Goal: Task Accomplishment & Management: Use online tool/utility

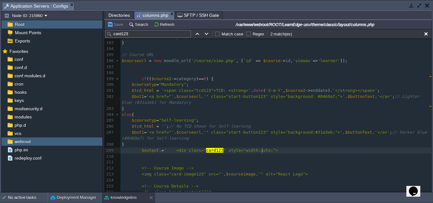
scroll to position [2, 0]
click at [262, 152] on span "" style="width:auto;">" at bounding box center [250, 150] width 54 height 5
click at [417, 7] on button "button" at bounding box center [419, 6] width 6 height 6
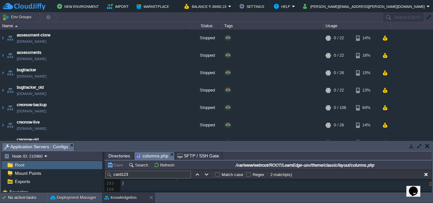
drag, startPoint x: 15, startPoint y: 108, endPoint x: 46, endPoint y: 109, distance: 31.0
copy span "knowledgelms"
click at [421, 148] on button "button" at bounding box center [419, 146] width 6 height 6
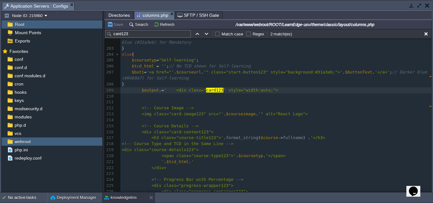
scroll to position [1209, 0]
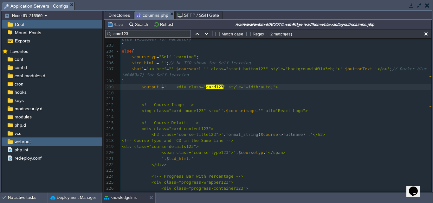
click at [163, 87] on div "xxxxxxxxxx 177 // Set progress manually 178 $progress = 0 ; 179 if ( $scorm_com…" at bounding box center [275, 66] width 311 height 370
click at [164, 88] on div "xxxxxxxxxx 177 // Set progress manually 178 $progress = 0 ; 179 if ( $scorm_com…" at bounding box center [275, 66] width 311 height 370
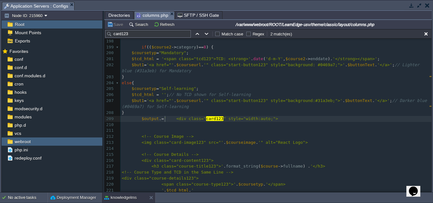
click at [165, 128] on pre at bounding box center [275, 125] width 311 height 6
type textarea "<div id="
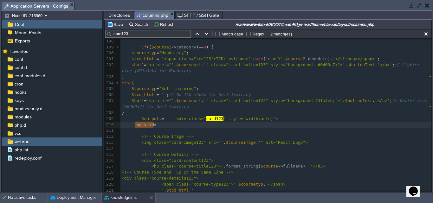
drag, startPoint x: 134, startPoint y: 126, endPoint x: 145, endPoint y: 126, distance: 10.5
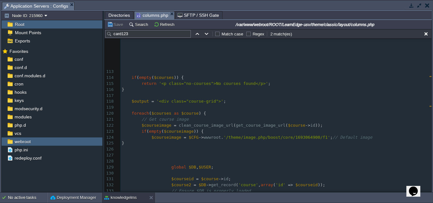
scroll to position [639, 0]
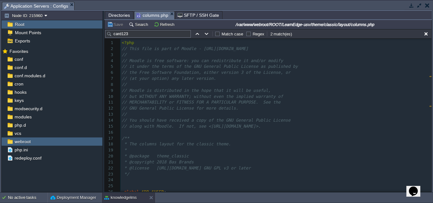
click at [120, 16] on span "Directories" at bounding box center [119, 15] width 22 height 8
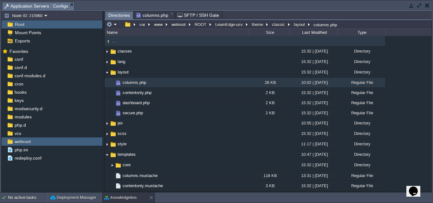
click at [115, 43] on span ".." at bounding box center [113, 40] width 4 height 5
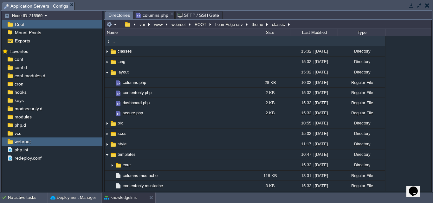
click at [115, 43] on span ".." at bounding box center [113, 40] width 4 height 5
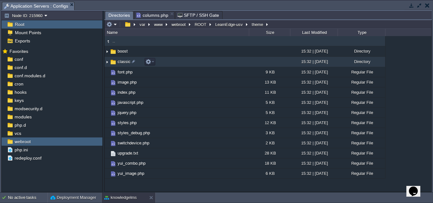
click at [106, 61] on img at bounding box center [106, 62] width 5 height 10
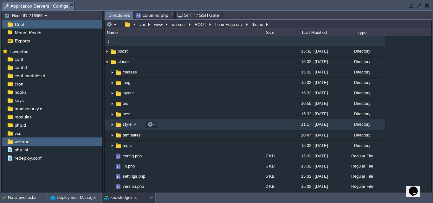
click at [112, 127] on img at bounding box center [112, 125] width 5 height 10
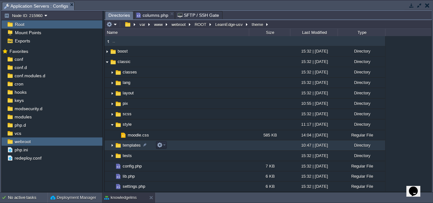
click at [113, 147] on img at bounding box center [112, 146] width 5 height 10
